Goal: Use online tool/utility: Utilize a website feature to perform a specific function

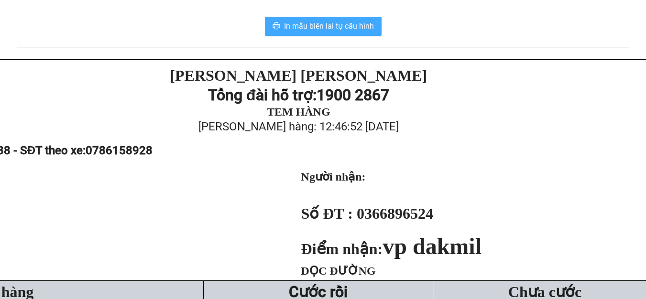
drag, startPoint x: 303, startPoint y: 25, endPoint x: 274, endPoint y: 21, distance: 28.5
click at [295, 23] on span "In mẫu biên lai tự cấu hình" at bounding box center [329, 26] width 90 height 12
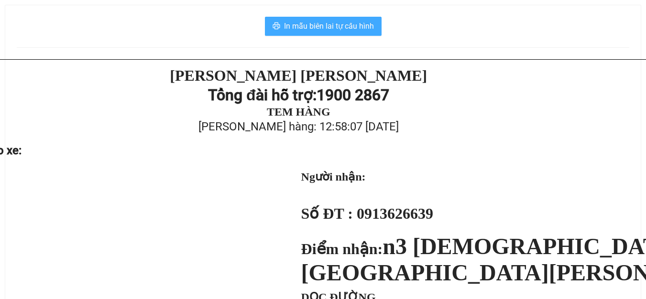
click at [324, 28] on span "In mẫu biên lai tự cấu hình" at bounding box center [329, 26] width 90 height 12
click at [321, 30] on span "In mẫu biên lai tự cấu hình" at bounding box center [329, 26] width 90 height 12
